Goal: Use online tool/utility: Utilize a website feature to perform a specific function

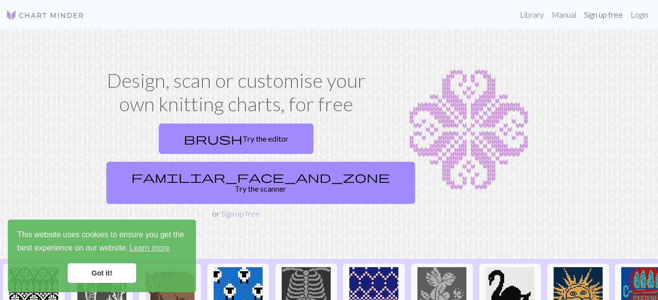
click at [617, 19] on link "Sign up free" at bounding box center [604, 15] width 47 height 20
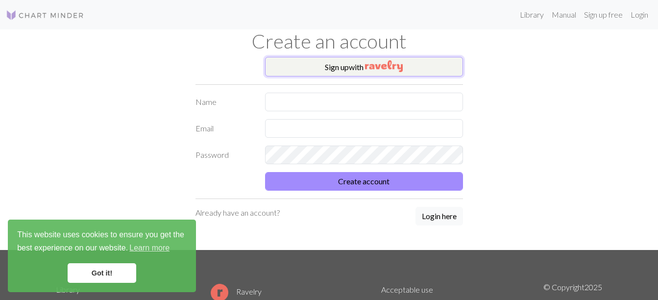
click at [394, 71] on img "button" at bounding box center [384, 66] width 38 height 12
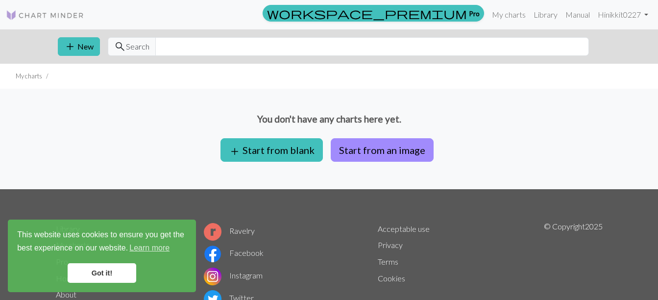
click at [112, 276] on link "Got it!" at bounding box center [102, 273] width 69 height 20
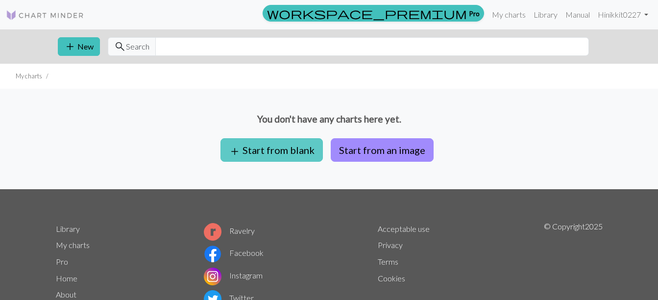
click at [284, 145] on button "add Start from blank" at bounding box center [272, 150] width 102 height 24
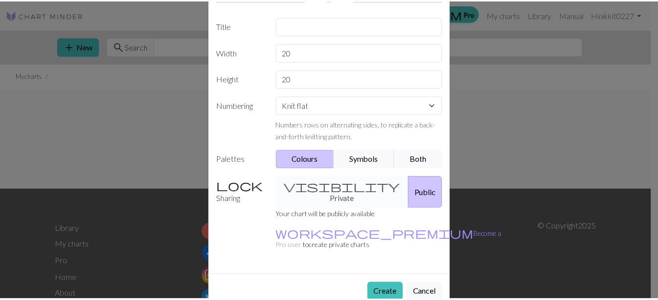
scroll to position [87, 0]
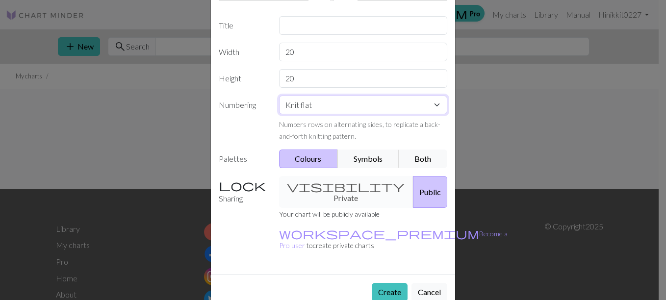
click at [432, 99] on select "Knit flat Knit in the round Lace knitting Cross stitch" at bounding box center [363, 105] width 169 height 19
select select "round"
click at [279, 96] on select "Knit flat Knit in the round Lace knitting Cross stitch" at bounding box center [363, 105] width 169 height 19
click at [435, 283] on button "Cancel" at bounding box center [429, 292] width 36 height 19
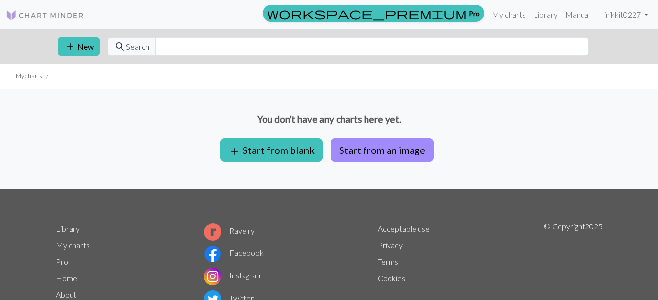
drag, startPoint x: 475, startPoint y: 71, endPoint x: 623, endPoint y: 50, distance: 150.1
click at [623, 50] on div "add New search Search" at bounding box center [329, 46] width 658 height 34
